Goal: Browse casually

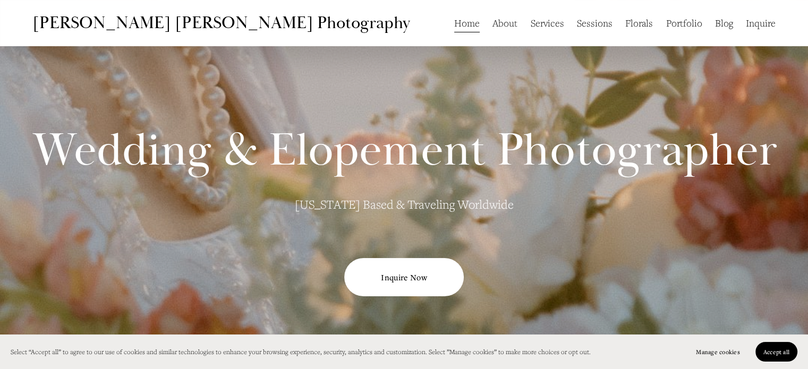
click at [635, 27] on link "Florals" at bounding box center [639, 23] width 28 height 20
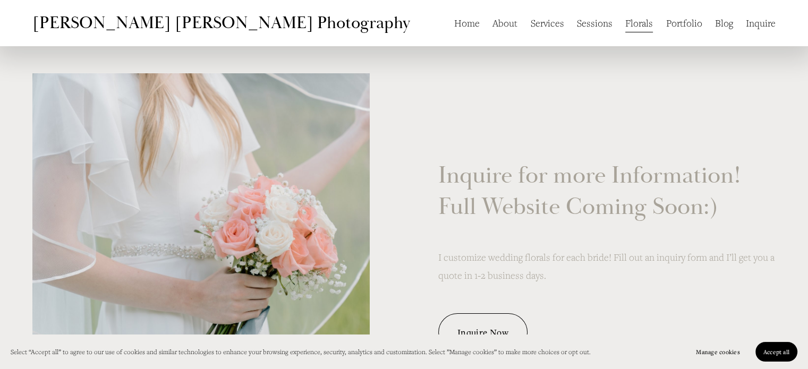
click at [666, 33] on link "Portfolio" at bounding box center [684, 23] width 36 height 20
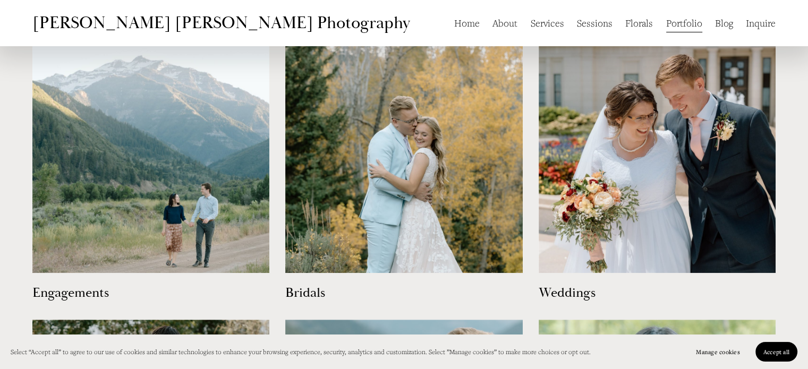
scroll to position [565, 0]
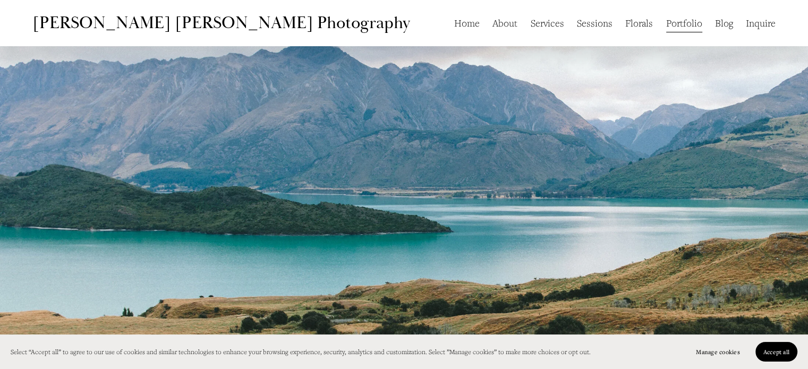
scroll to position [23, 0]
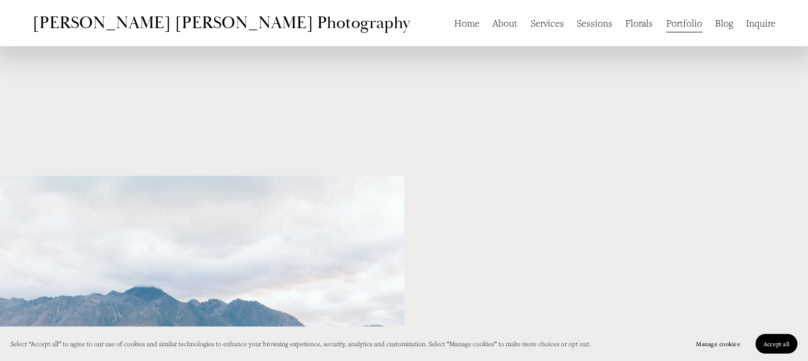
scroll to position [714, 0]
